Goal: Use online tool/utility: Utilize a website feature to perform a specific function

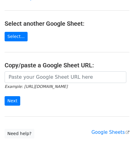
scroll to position [61, 0]
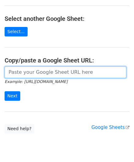
click at [24, 73] on input "url" at bounding box center [66, 73] width 122 height 12
paste input "[URL][DOMAIN_NAME]"
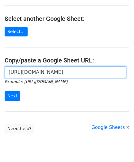
scroll to position [0, 132]
type input "[URL][DOMAIN_NAME]"
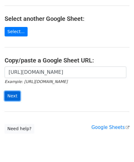
click at [14, 93] on input "Next" at bounding box center [13, 96] width 16 height 10
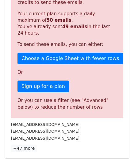
scroll to position [207, 0]
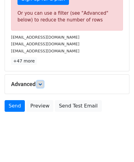
click at [42, 83] on icon at bounding box center [40, 85] width 4 height 4
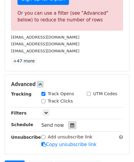
click at [70, 123] on icon at bounding box center [72, 125] width 4 height 4
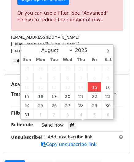
type input "2025-08-15 12:00"
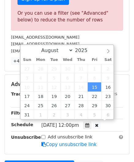
scroll to position [0, 0]
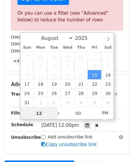
paste input "0"
type input "10"
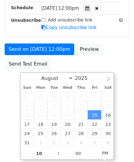
type input "2025-08-15 22:00"
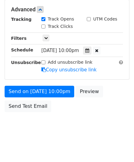
scroll to position [282, 0]
